Goal: Obtain resource: Obtain resource

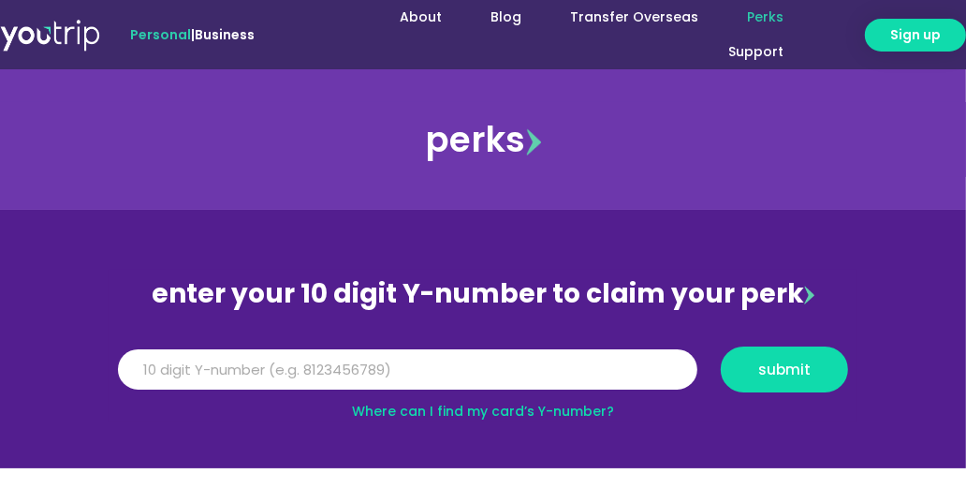
click at [629, 113] on div "perks" at bounding box center [483, 139] width 966 height 75
click at [171, 358] on input "Y Number" at bounding box center [407, 369] width 579 height 41
click at [782, 367] on span "submit" at bounding box center [784, 369] width 52 height 14
click at [535, 320] on div "enter your 10 digit Y-number to claim your perk Y Number 5162400071162742 submi…" at bounding box center [483, 346] width 749 height 152
click at [295, 367] on input "5162400071162742" at bounding box center [407, 369] width 579 height 41
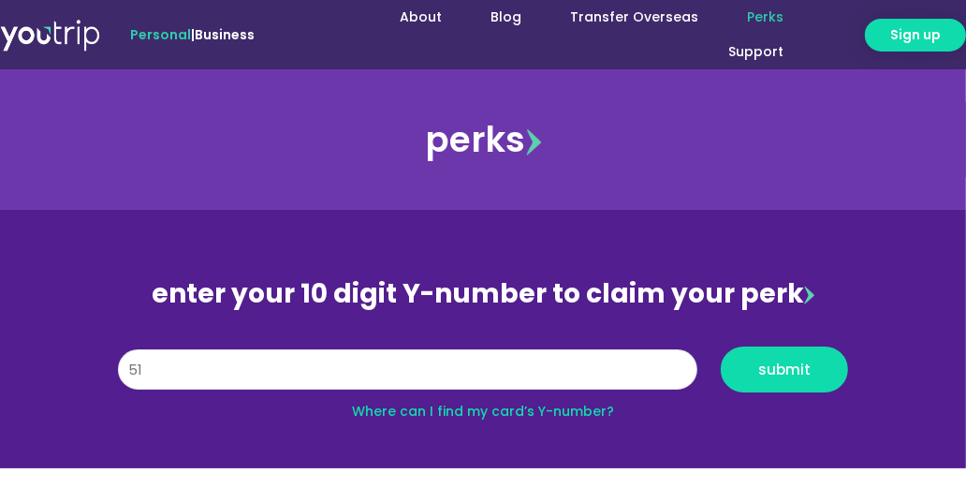
type input "5"
click at [502, 409] on link "Where can I find my card’s Y-number?" at bounding box center [483, 411] width 262 height 19
click at [200, 358] on input "Y Number" at bounding box center [407, 369] width 579 height 41
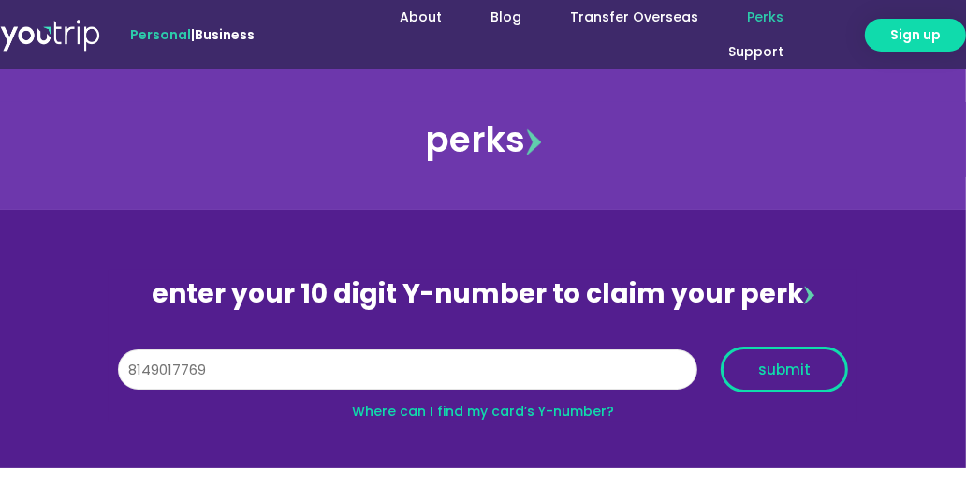
type input "8149017769"
click at [784, 372] on span "submit" at bounding box center [784, 369] width 52 height 14
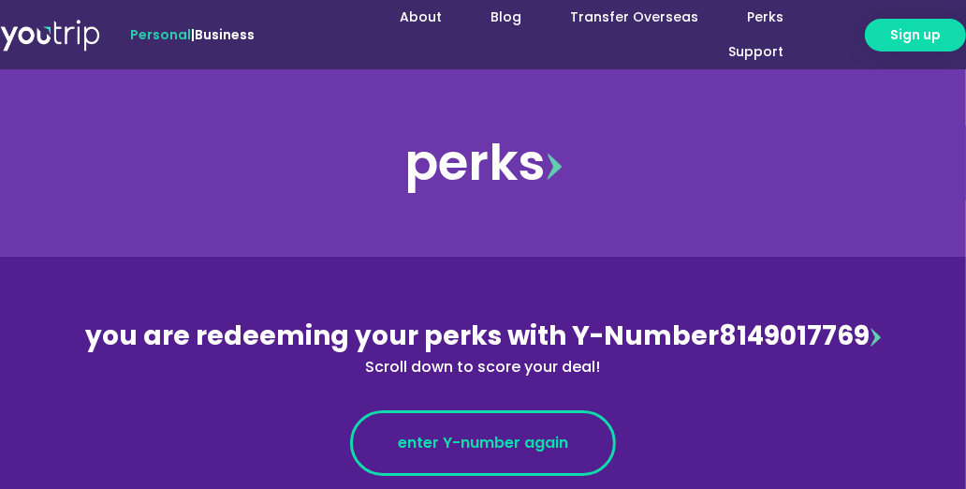
click at [442, 440] on span "enter Y-number again" at bounding box center [483, 443] width 170 height 22
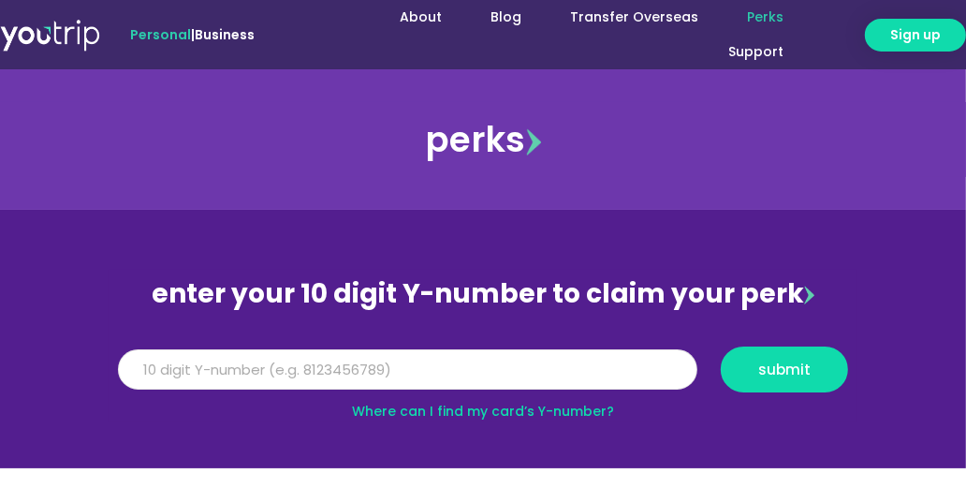
click at [163, 367] on input "Y Number" at bounding box center [407, 369] width 579 height 41
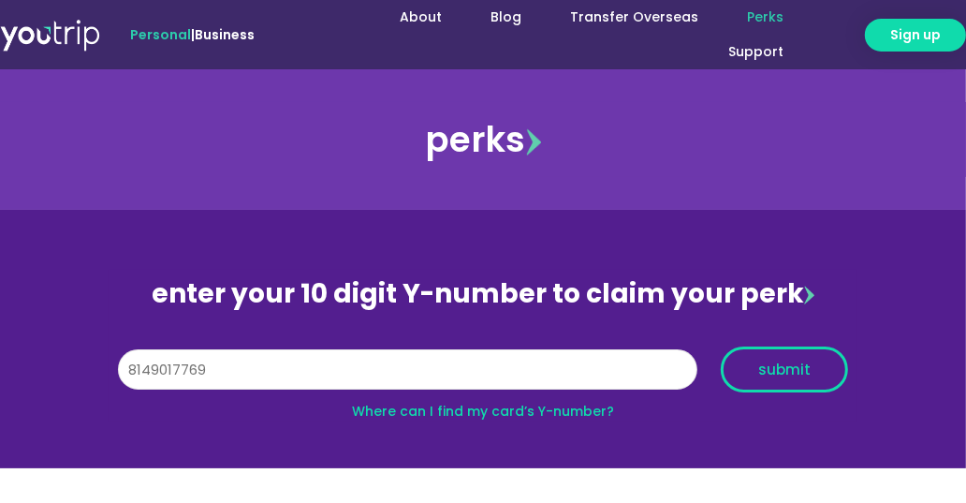
type input "8149017769"
click at [764, 365] on span "submit" at bounding box center [784, 369] width 52 height 14
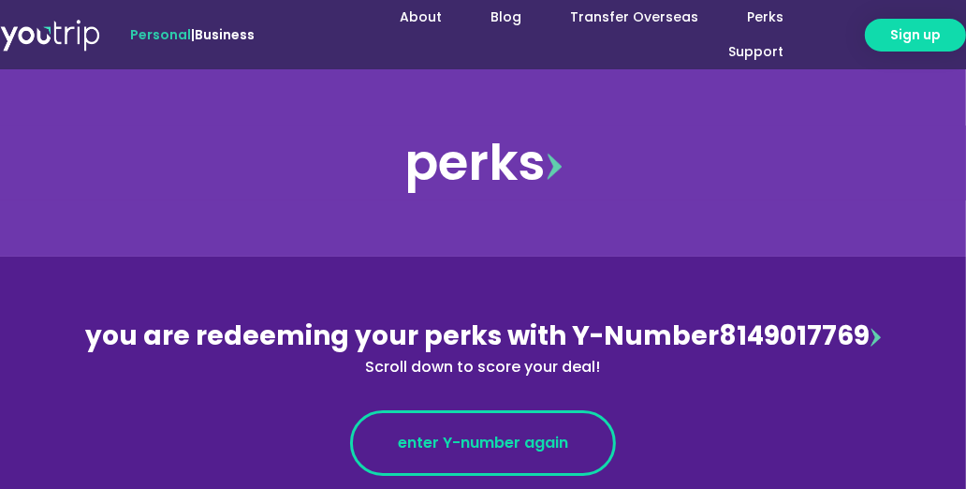
click at [519, 452] on span "enter Y-number again" at bounding box center [483, 443] width 170 height 22
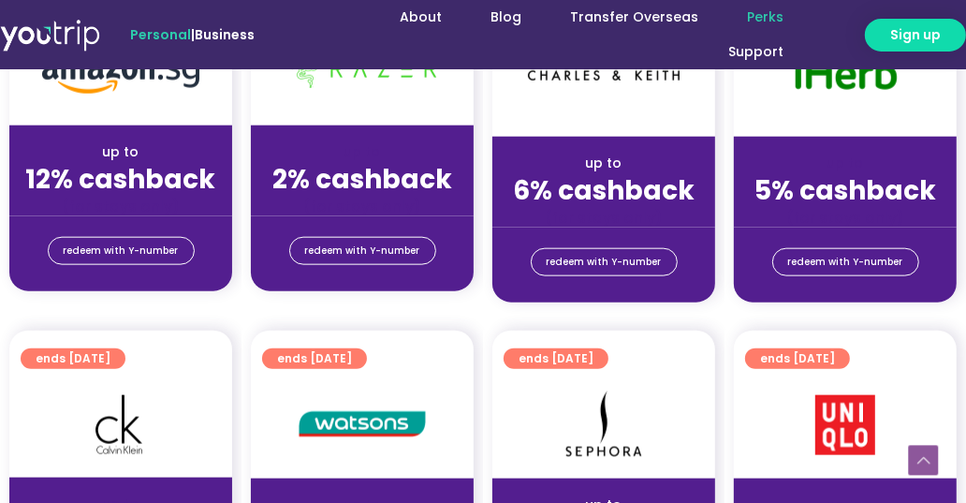
scroll to position [804, 0]
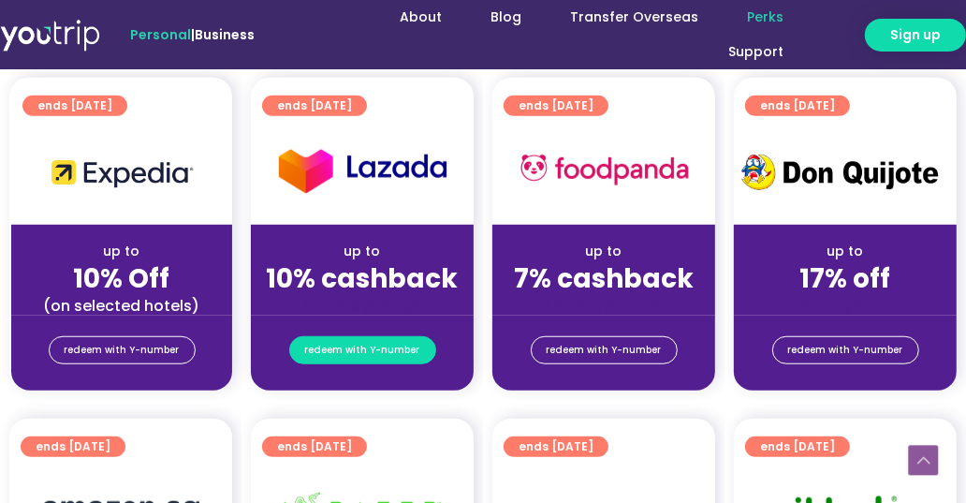
click at [370, 344] on span "redeem with Y-number" at bounding box center [362, 350] width 115 height 26
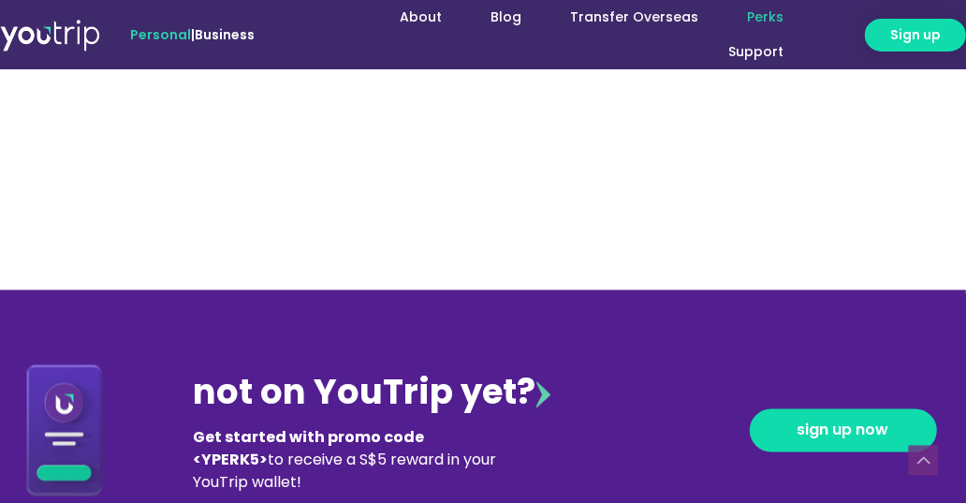
scroll to position [2287, 0]
